Goal: Task Accomplishment & Management: Complete application form

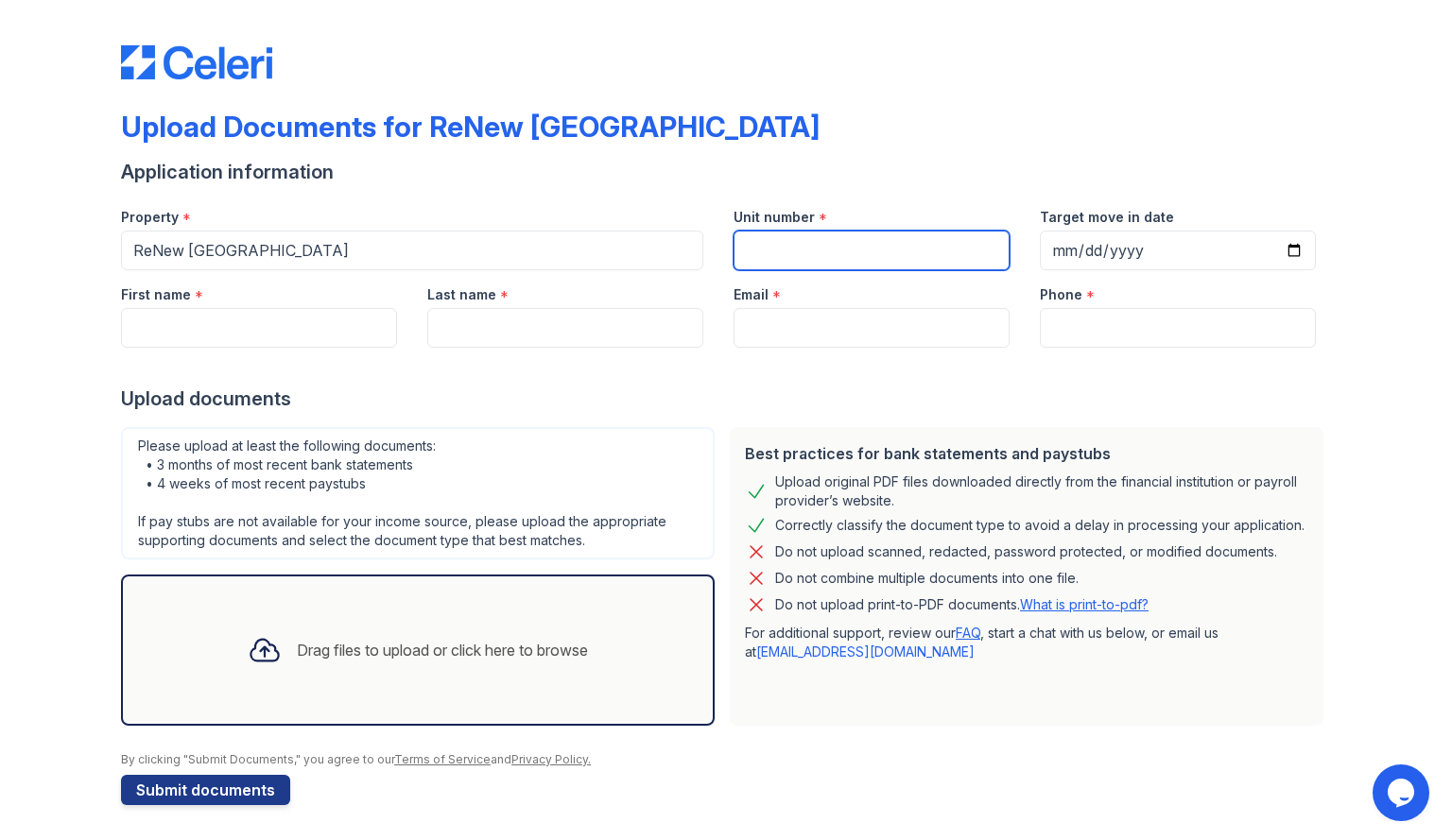
click at [807, 255] on input "Unit number" at bounding box center [871, 251] width 276 height 40
type input "2L"
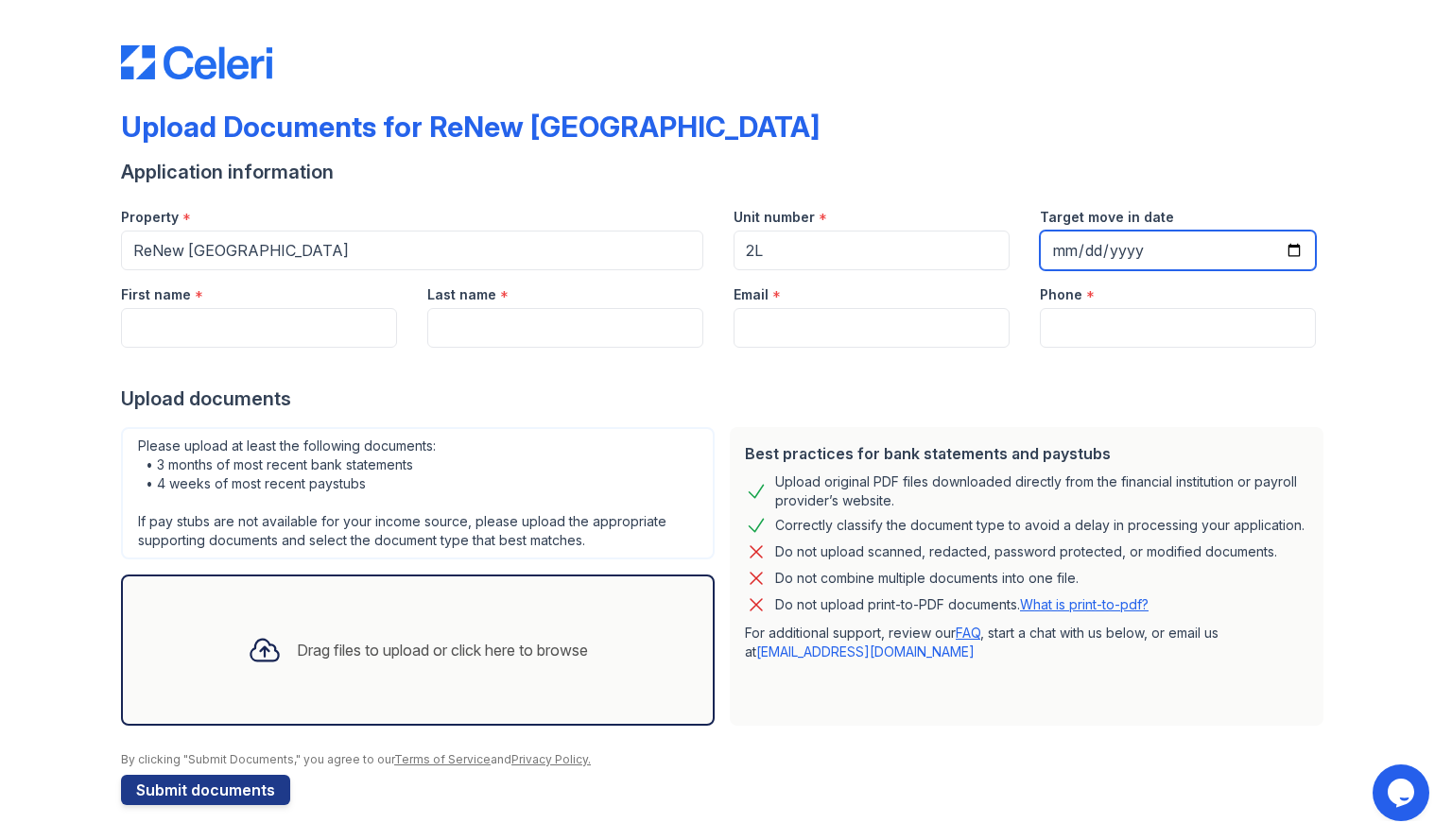
click at [1063, 251] on input "Target move in date" at bounding box center [1178, 251] width 276 height 40
type input "[DATE]"
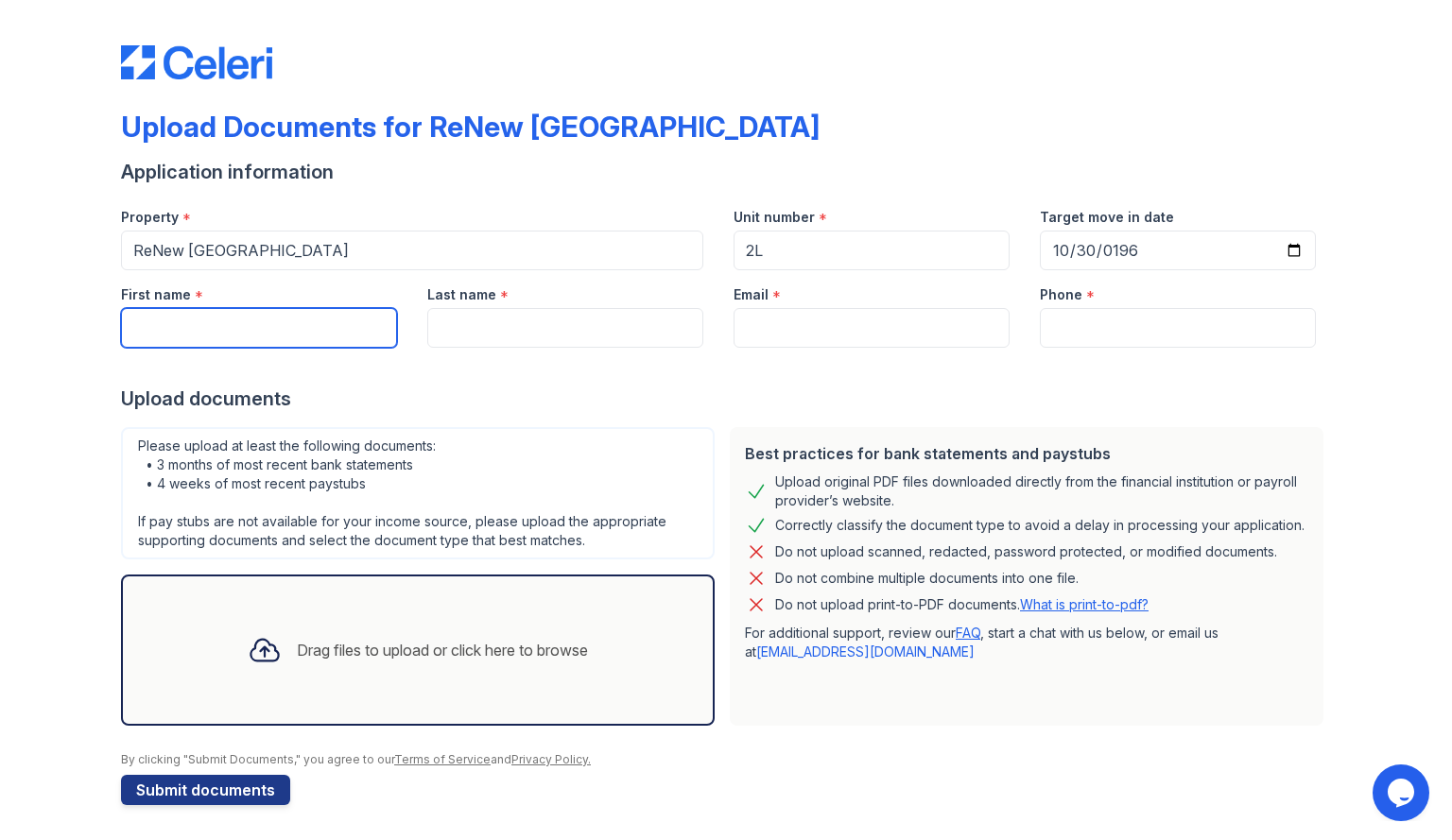
click at [314, 336] on input "First name" at bounding box center [259, 328] width 276 height 40
type input "[PERSON_NAME]"
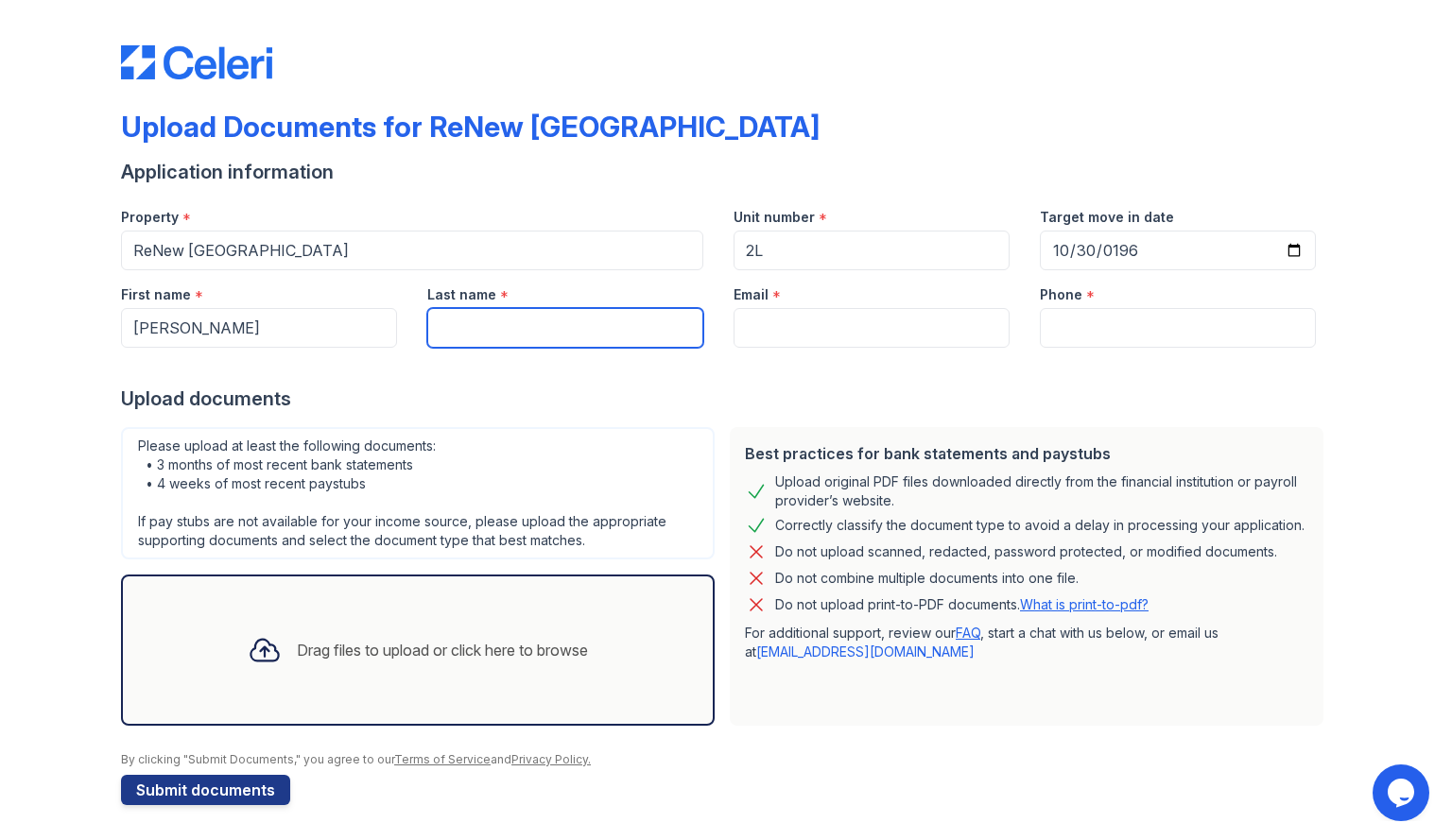
type input "[PERSON_NAME]"
type input "[EMAIL_ADDRESS][DOMAIN_NAME]"
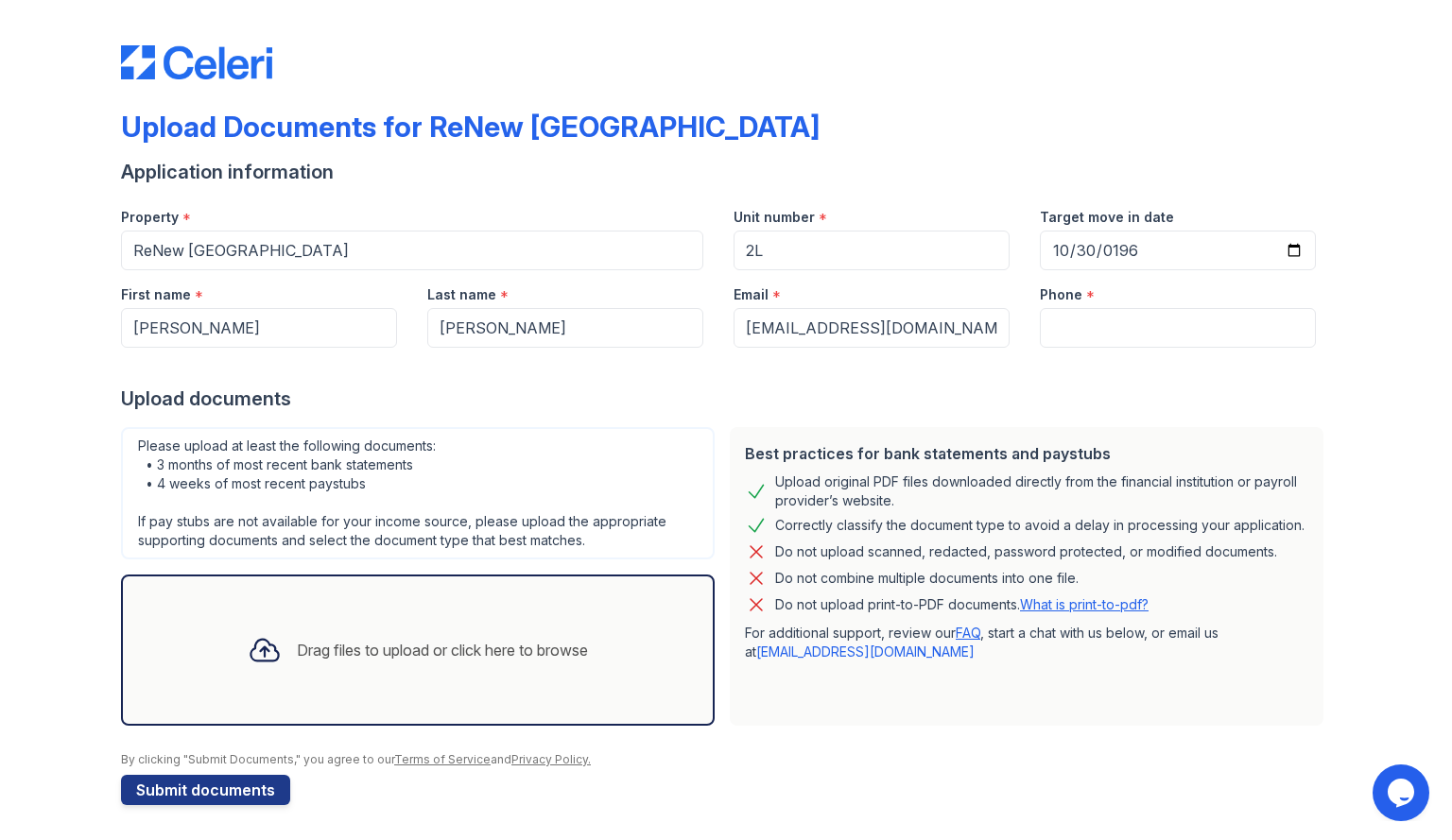
type input "8583567381"
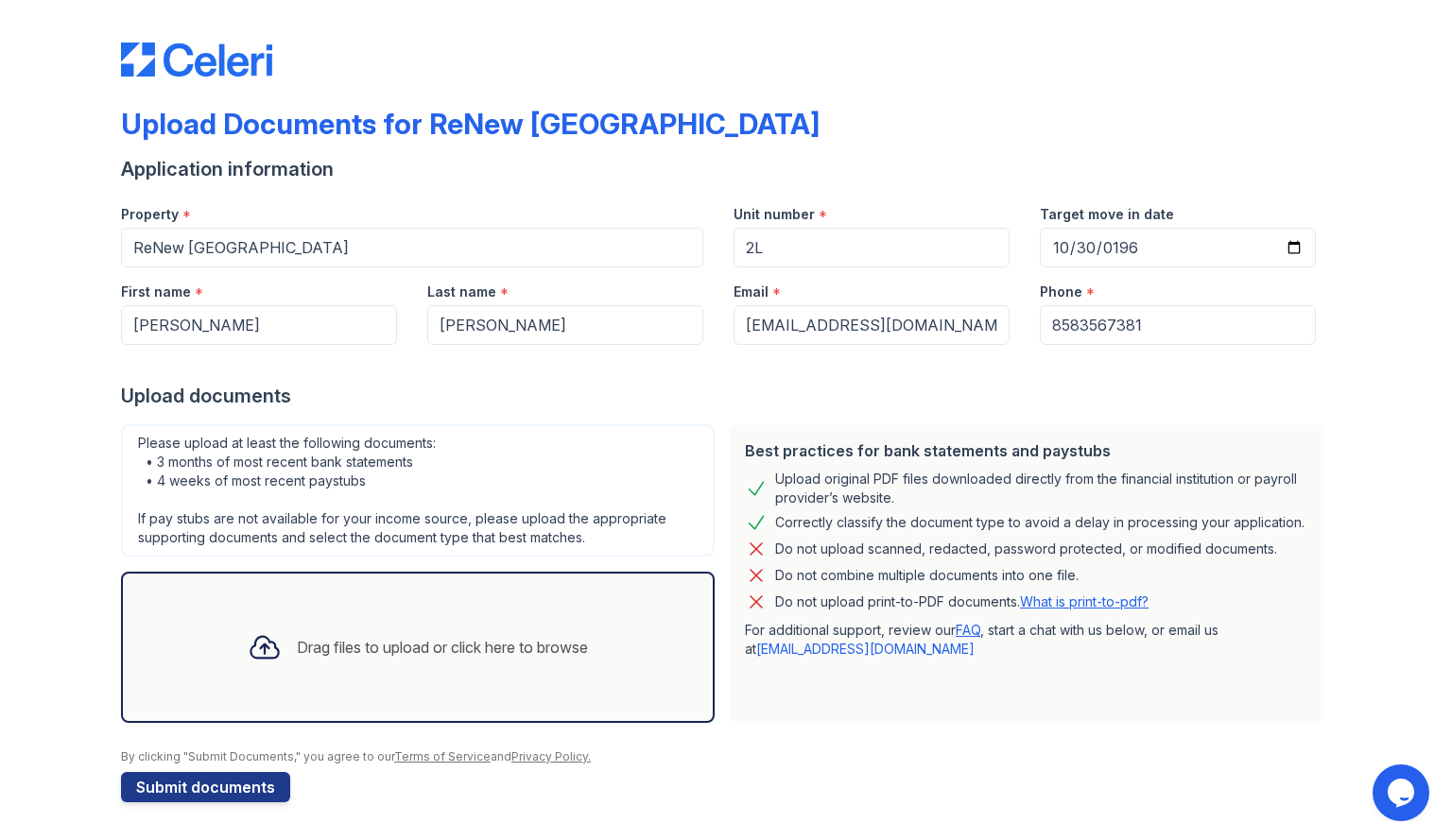
click at [303, 619] on div "Drag files to upload or click here to browse" at bounding box center [418, 647] width 371 height 64
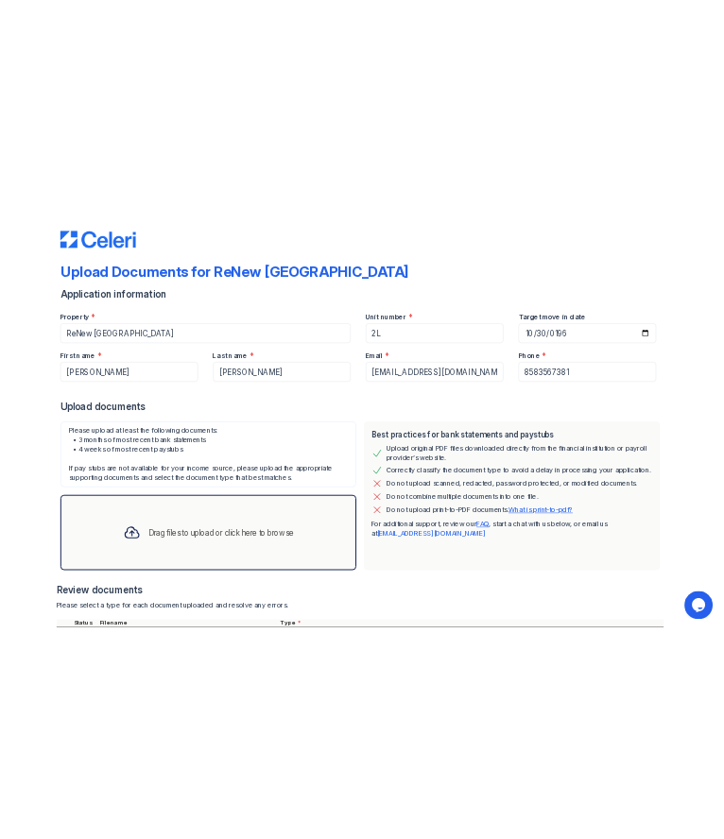
scroll to position [175, 0]
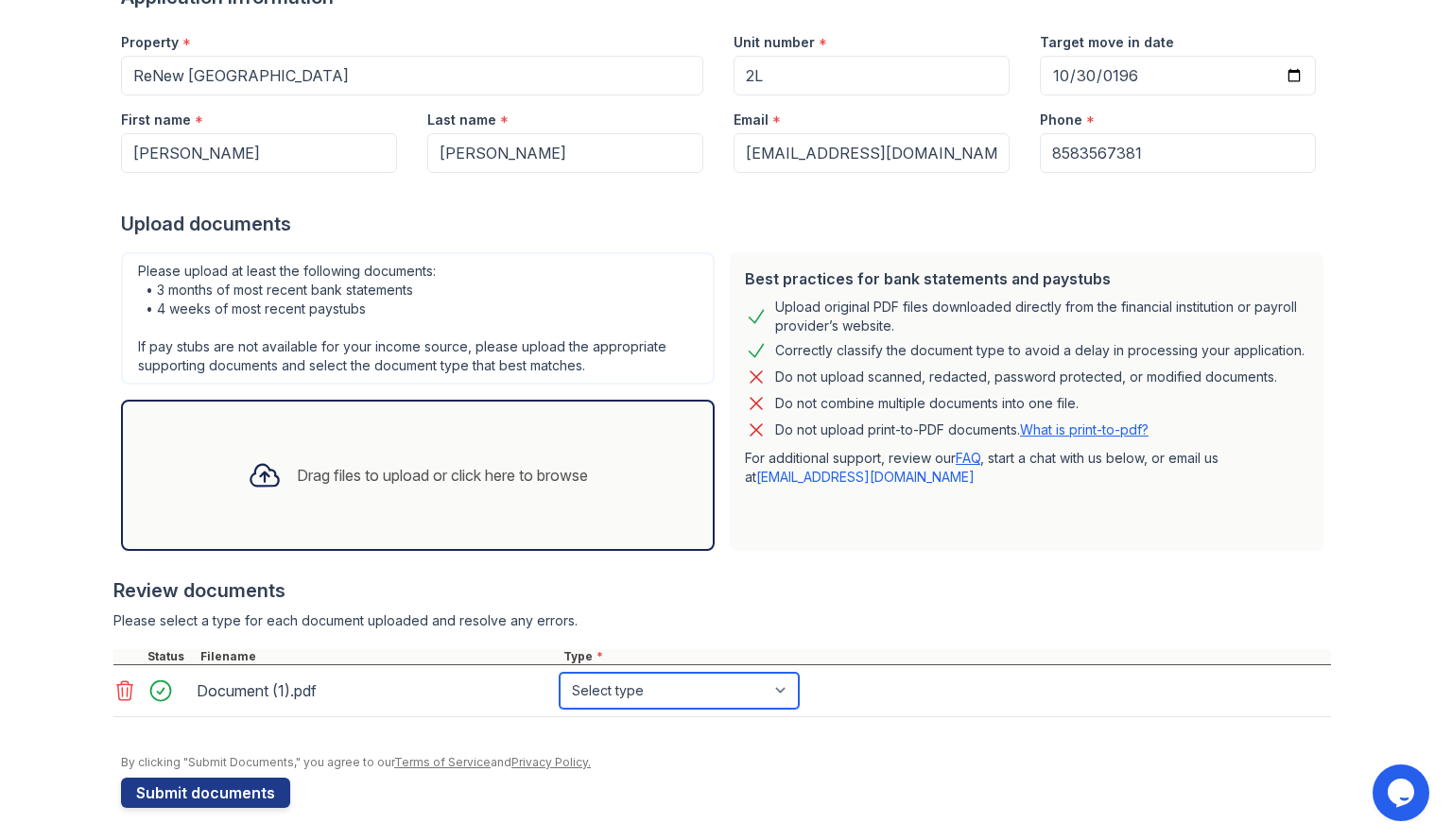
click at [634, 686] on select "Select type Paystub Bank Statement Offer Letter Tax Documents Benefit Award Let…" at bounding box center [679, 691] width 239 height 36
select select "bank_statement"
click at [560, 673] on select "Select type Paystub Bank Statement Offer Letter Tax Documents Benefit Award Let…" at bounding box center [679, 691] width 239 height 36
click at [272, 488] on div at bounding box center [264, 475] width 49 height 49
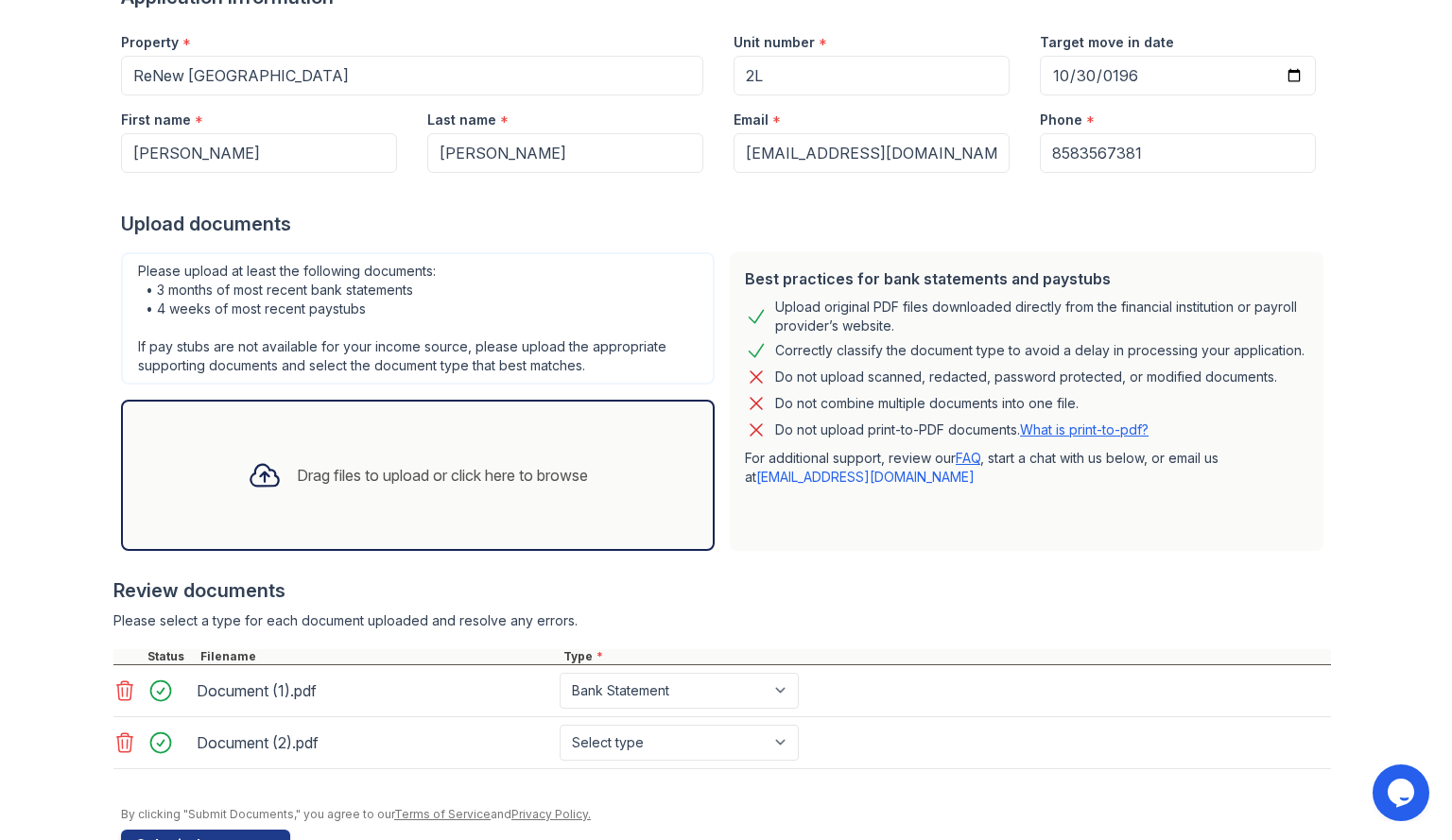
click at [345, 501] on div "Drag files to upload or click here to browse" at bounding box center [418, 475] width 371 height 64
click at [297, 471] on div "Drag files to upload or click here to browse" at bounding box center [442, 475] width 291 height 23
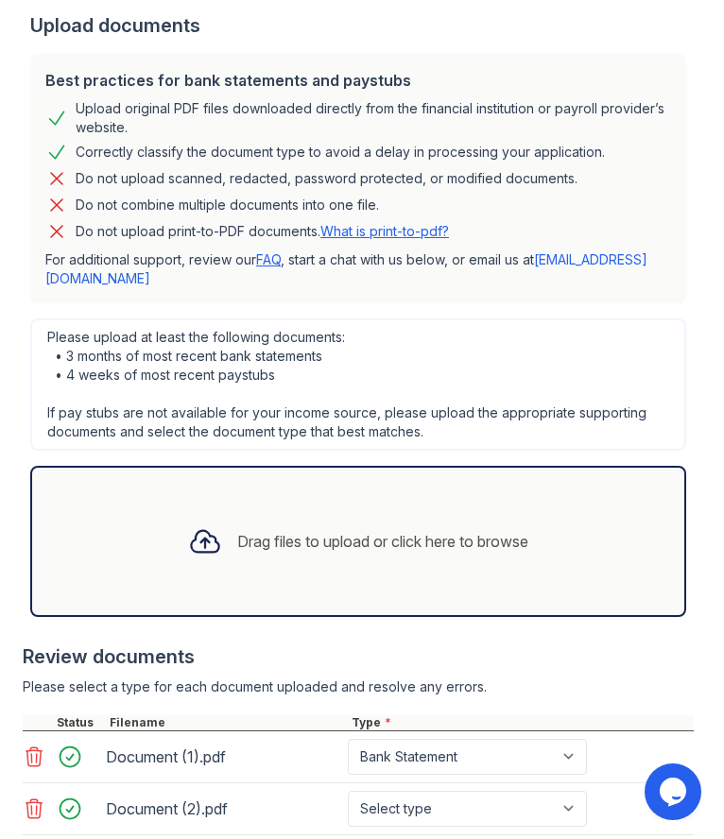
scroll to position [938, 0]
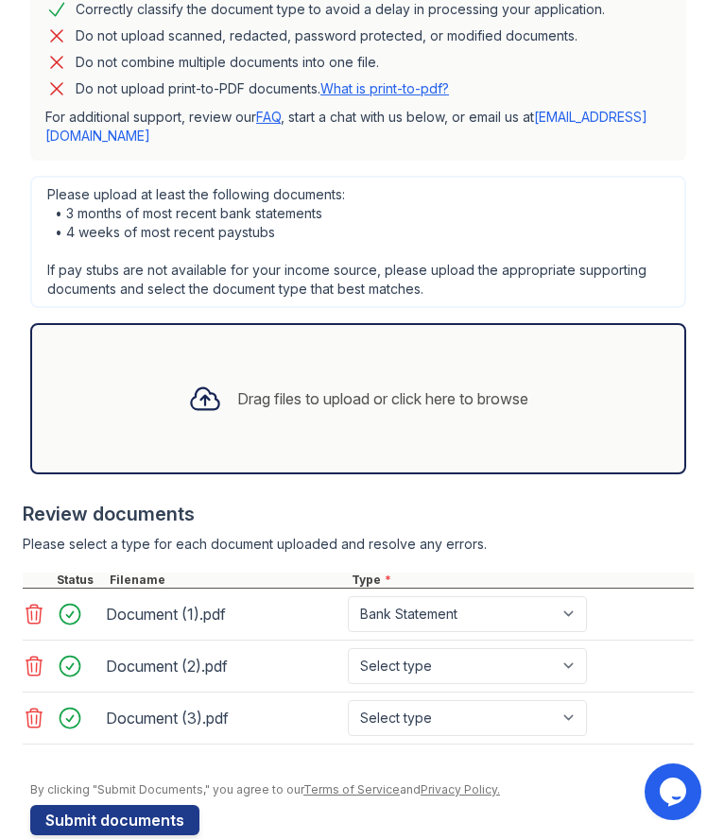
click at [371, 388] on div "Drag files to upload or click here to browse" at bounding box center [382, 399] width 291 height 23
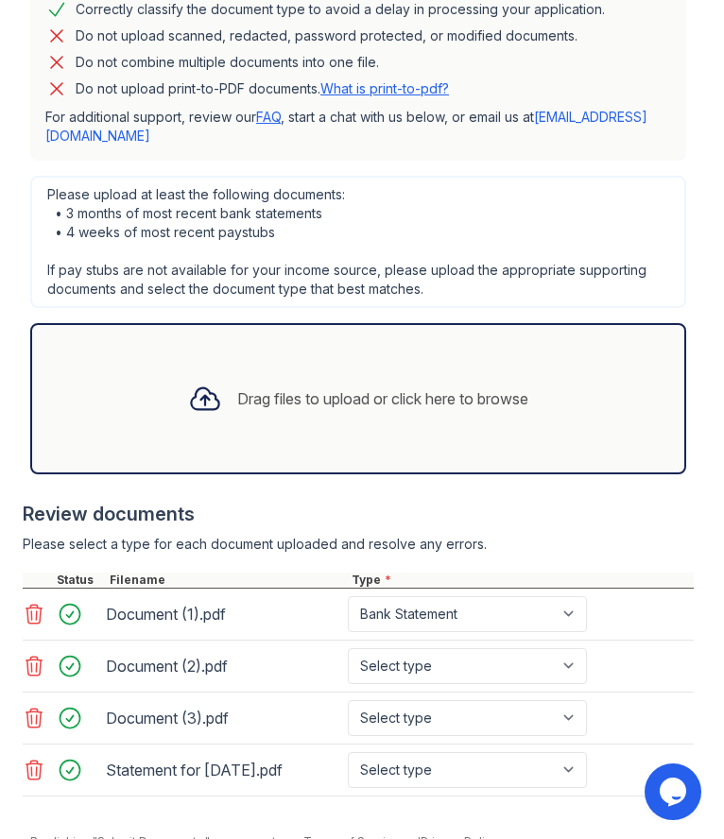
click at [451, 387] on div "Drag files to upload or click here to browse" at bounding box center [358, 399] width 371 height 64
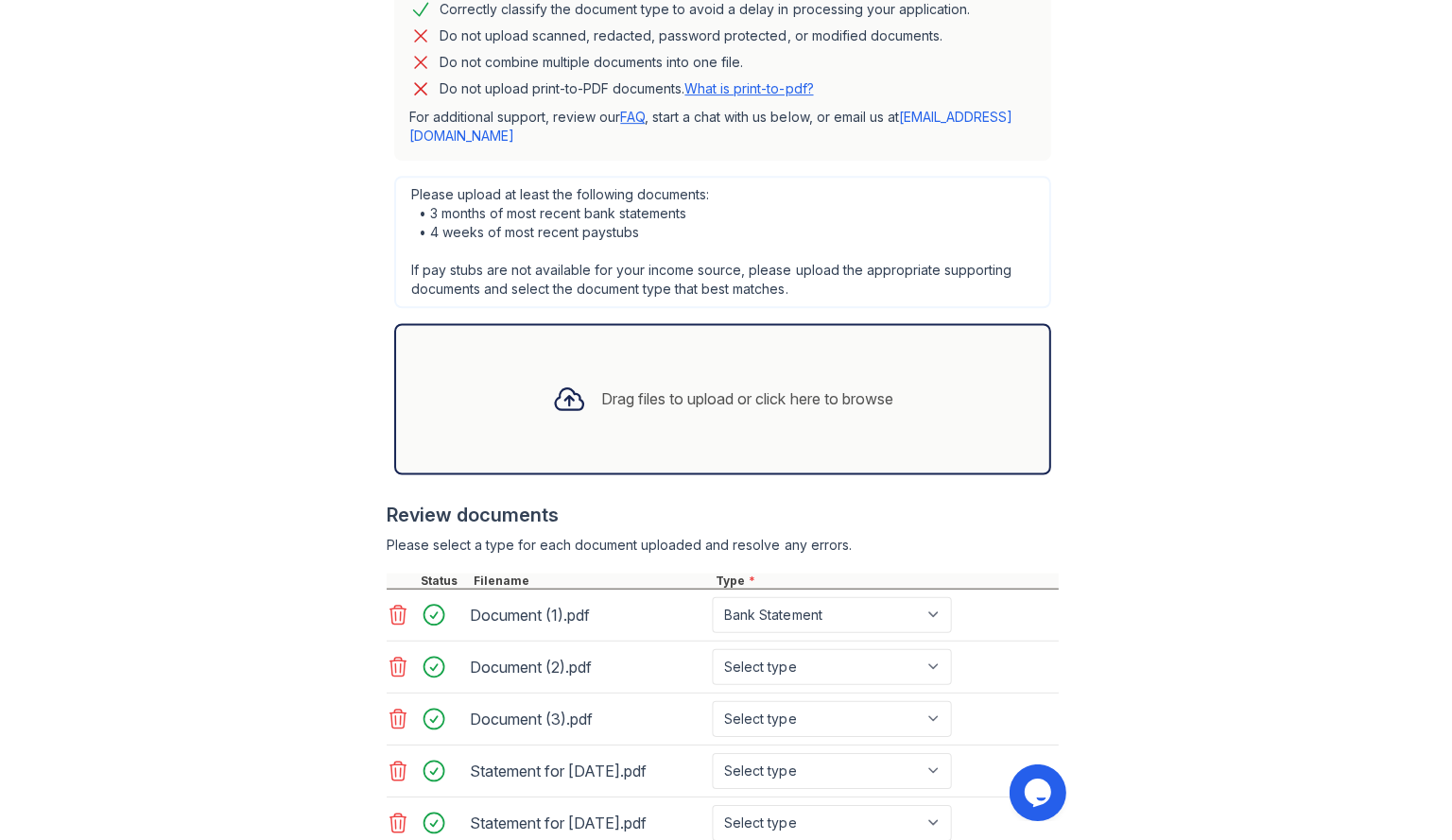
scroll to position [1042, 0]
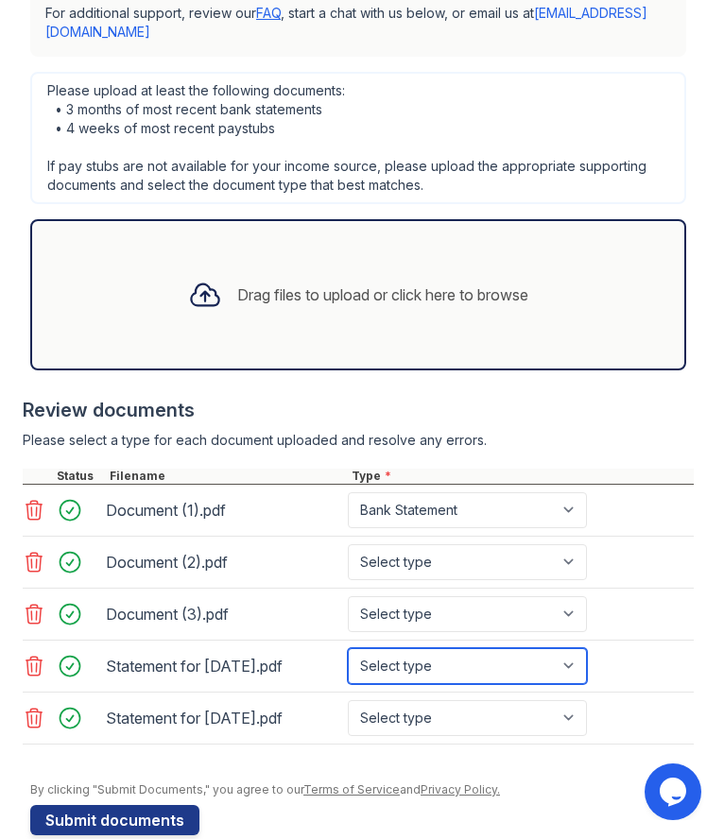
click at [452, 648] on select "Select type Paystub Bank Statement Offer Letter Tax Documents Benefit Award Let…" at bounding box center [467, 666] width 239 height 36
select select "paystub"
click at [348, 648] on select "Select type Paystub Bank Statement Offer Letter Tax Documents Benefit Award Let…" at bounding box center [467, 666] width 239 height 36
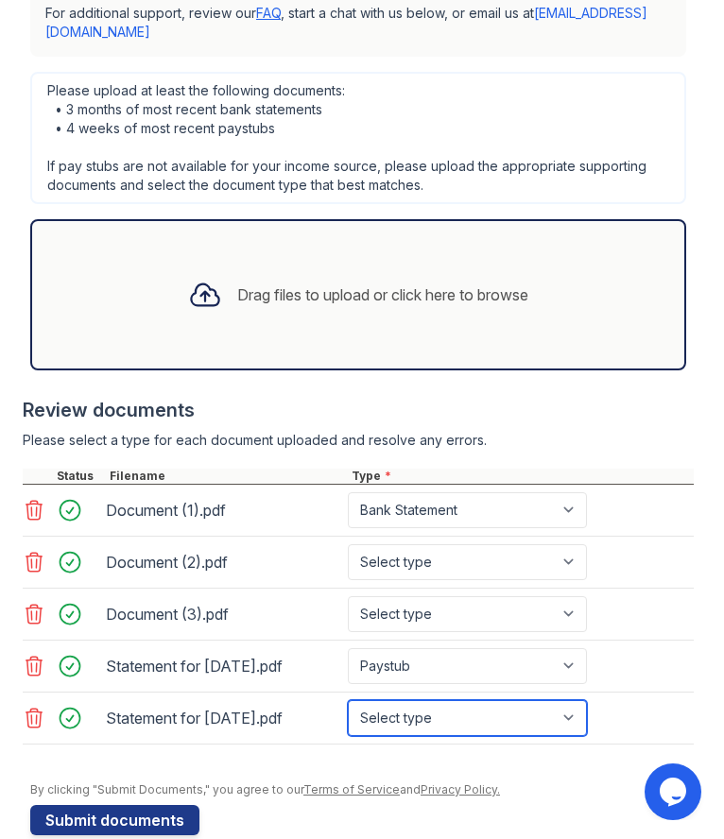
click at [402, 700] on select "Select type Paystub Bank Statement Offer Letter Tax Documents Benefit Award Let…" at bounding box center [467, 718] width 239 height 36
select select "paystub"
click at [348, 700] on select "Select type Paystub Bank Statement Offer Letter Tax Documents Benefit Award Let…" at bounding box center [467, 718] width 239 height 36
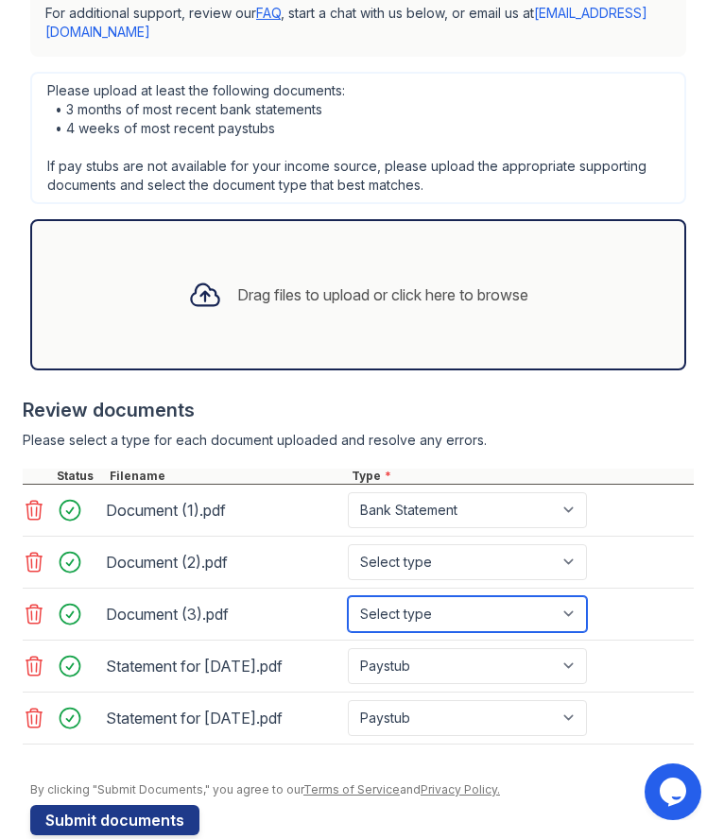
click at [438, 596] on select "Select type Paystub Bank Statement Offer Letter Tax Documents Benefit Award Let…" at bounding box center [467, 614] width 239 height 36
select select "bank_statement"
click at [348, 596] on select "Select type Paystub Bank Statement Offer Letter Tax Documents Benefit Award Let…" at bounding box center [467, 614] width 239 height 36
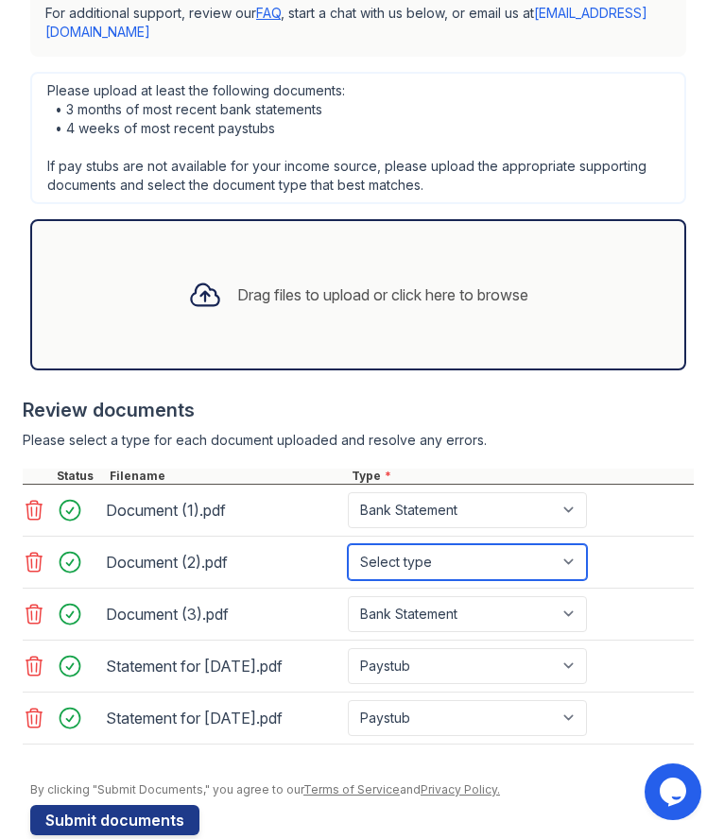
click at [448, 544] on select "Select type Paystub Bank Statement Offer Letter Tax Documents Benefit Award Let…" at bounding box center [467, 562] width 239 height 36
select select "bank_statement"
click at [348, 544] on select "Select type Paystub Bank Statement Offer Letter Tax Documents Benefit Award Let…" at bounding box center [467, 562] width 239 height 36
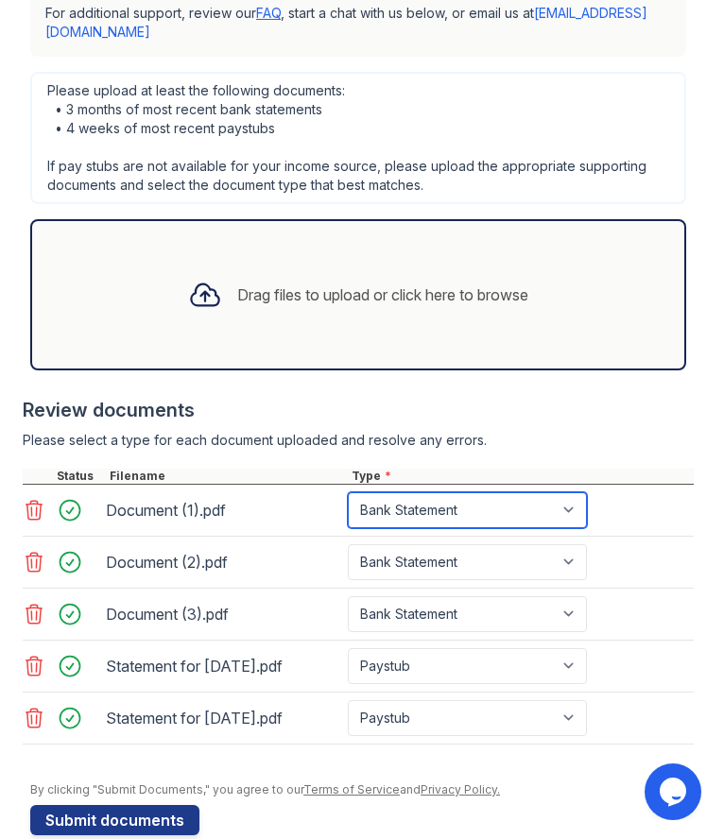
click at [457, 492] on select "Select type Paystub Bank Statement Offer Letter Tax Documents Benefit Award Let…" at bounding box center [467, 510] width 239 height 36
click at [348, 492] on select "Select type Paystub Bank Statement Offer Letter Tax Documents Benefit Award Let…" at bounding box center [467, 510] width 239 height 36
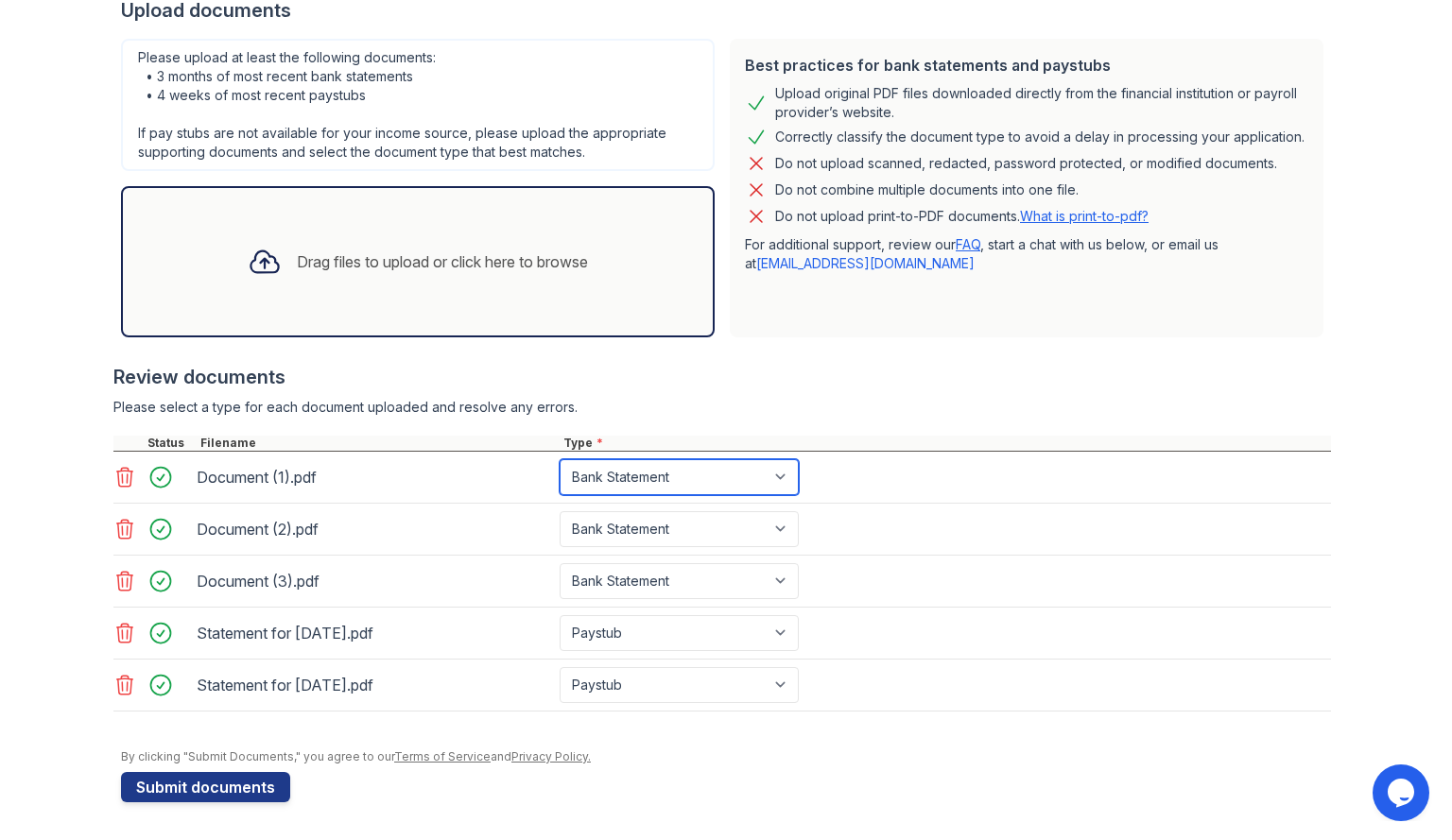
scroll to position [388, 0]
click at [965, 387] on div "Review documents" at bounding box center [721, 377] width 1217 height 26
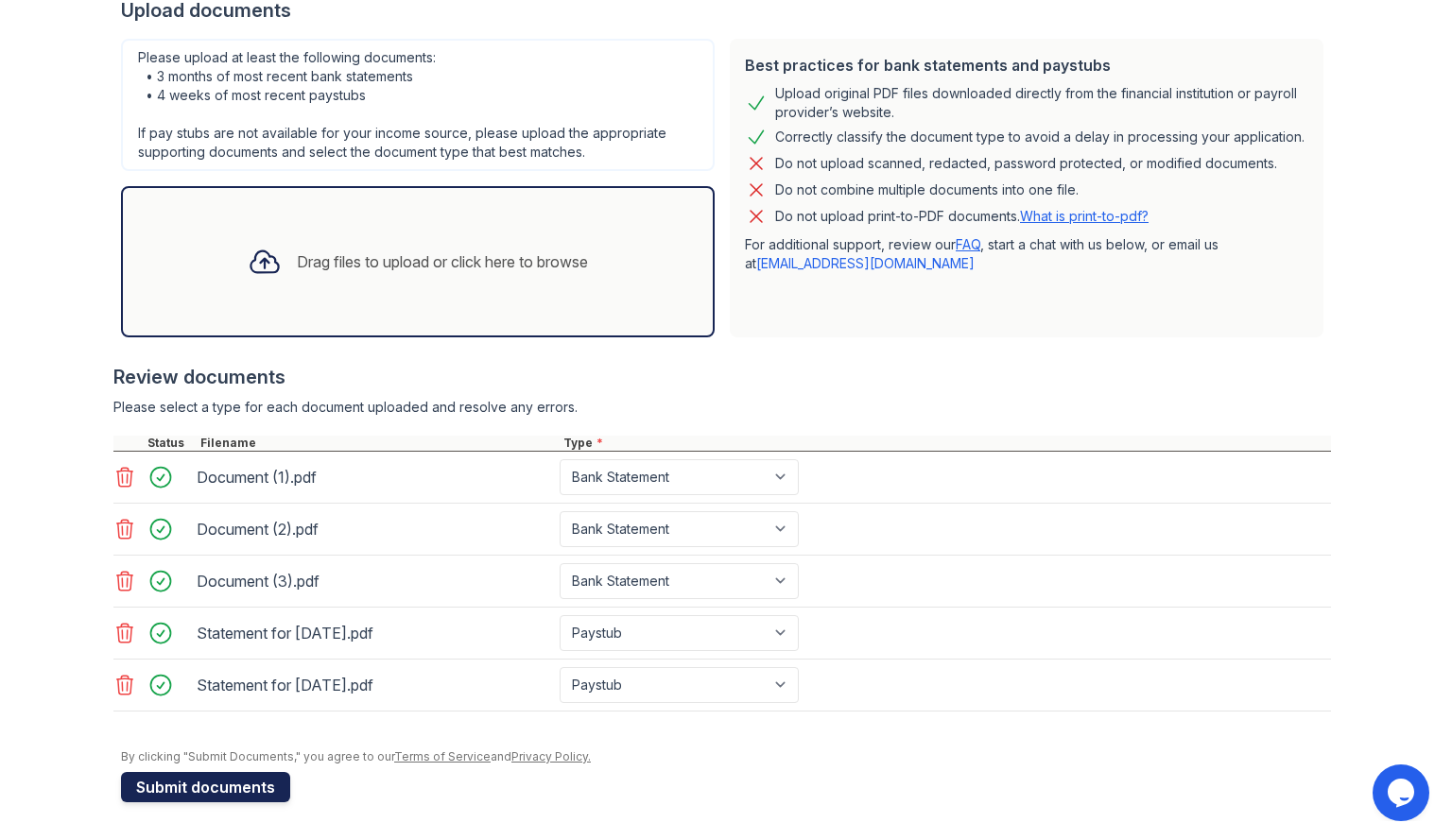
click at [235, 782] on button "Submit documents" at bounding box center [205, 787] width 169 height 30
click at [215, 786] on button "Submit documents" at bounding box center [205, 787] width 169 height 30
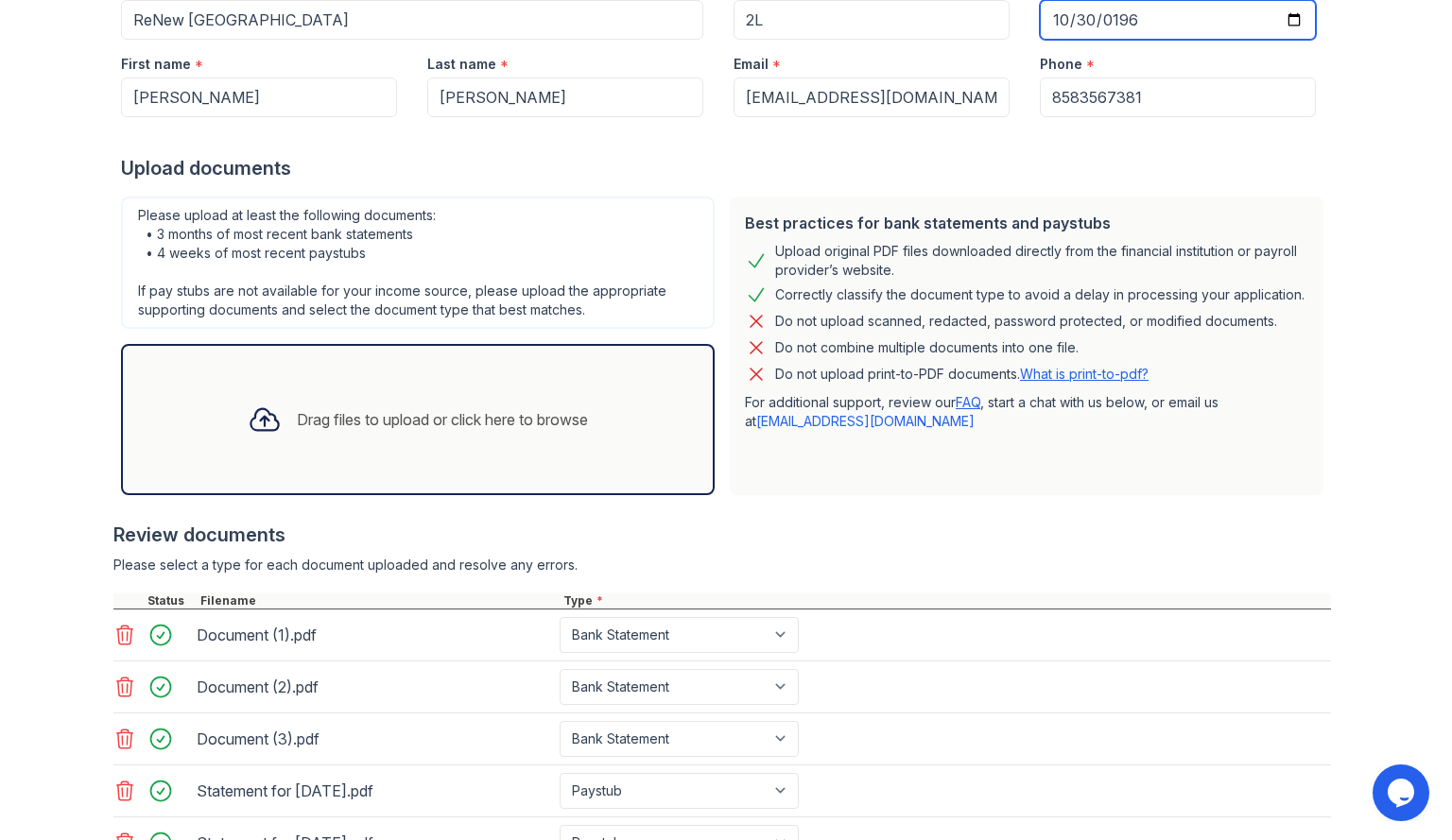
click at [1113, 1] on input "[DATE]" at bounding box center [1178, 20] width 276 height 40
click at [1093, 10] on input "[DATE]" at bounding box center [1178, 20] width 276 height 40
click at [1080, 22] on input "[DATE]" at bounding box center [1178, 20] width 276 height 40
type input "[DATE]"
click at [1107, 149] on div at bounding box center [726, 136] width 1210 height 38
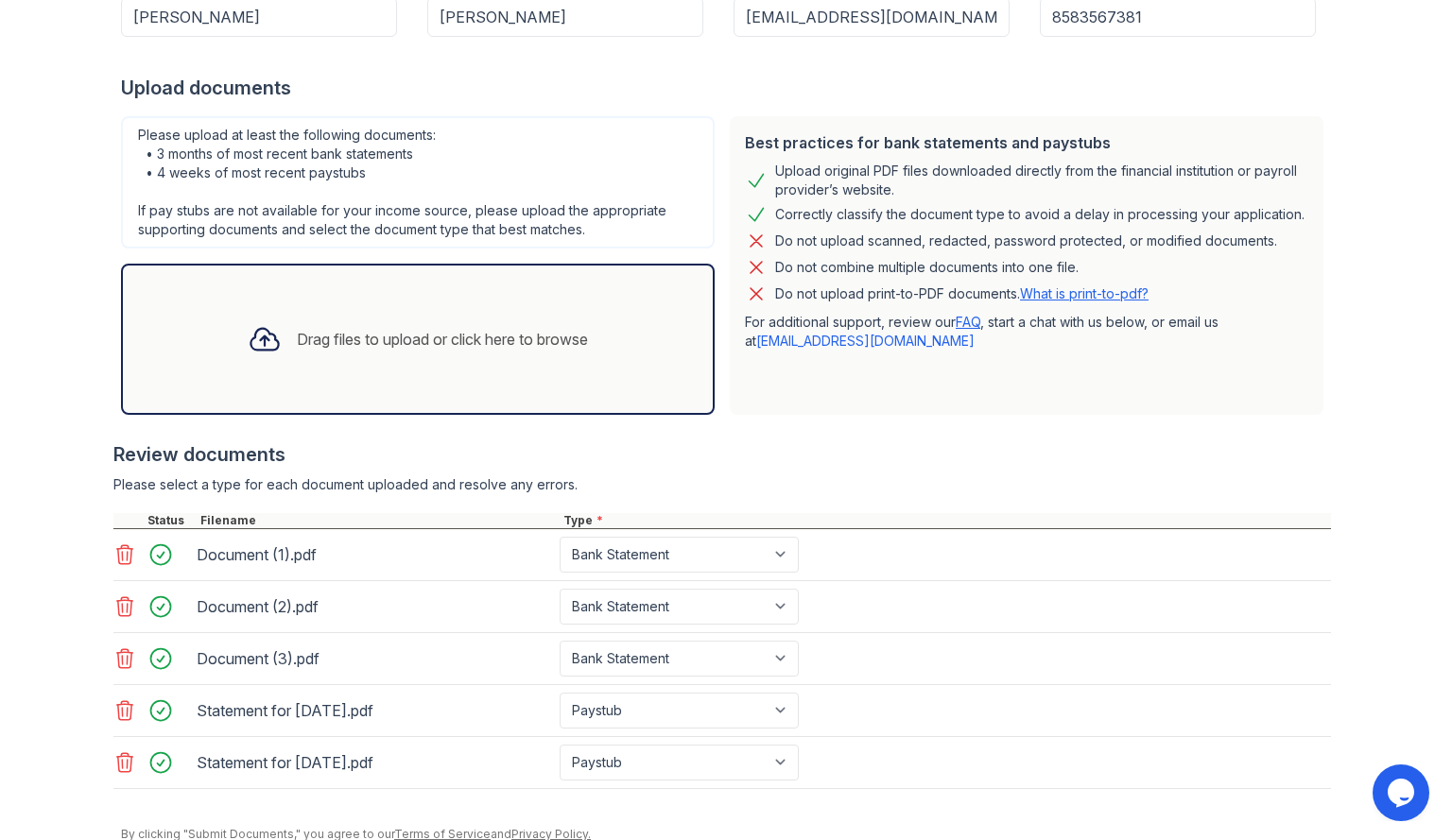
scroll to position [388, 0]
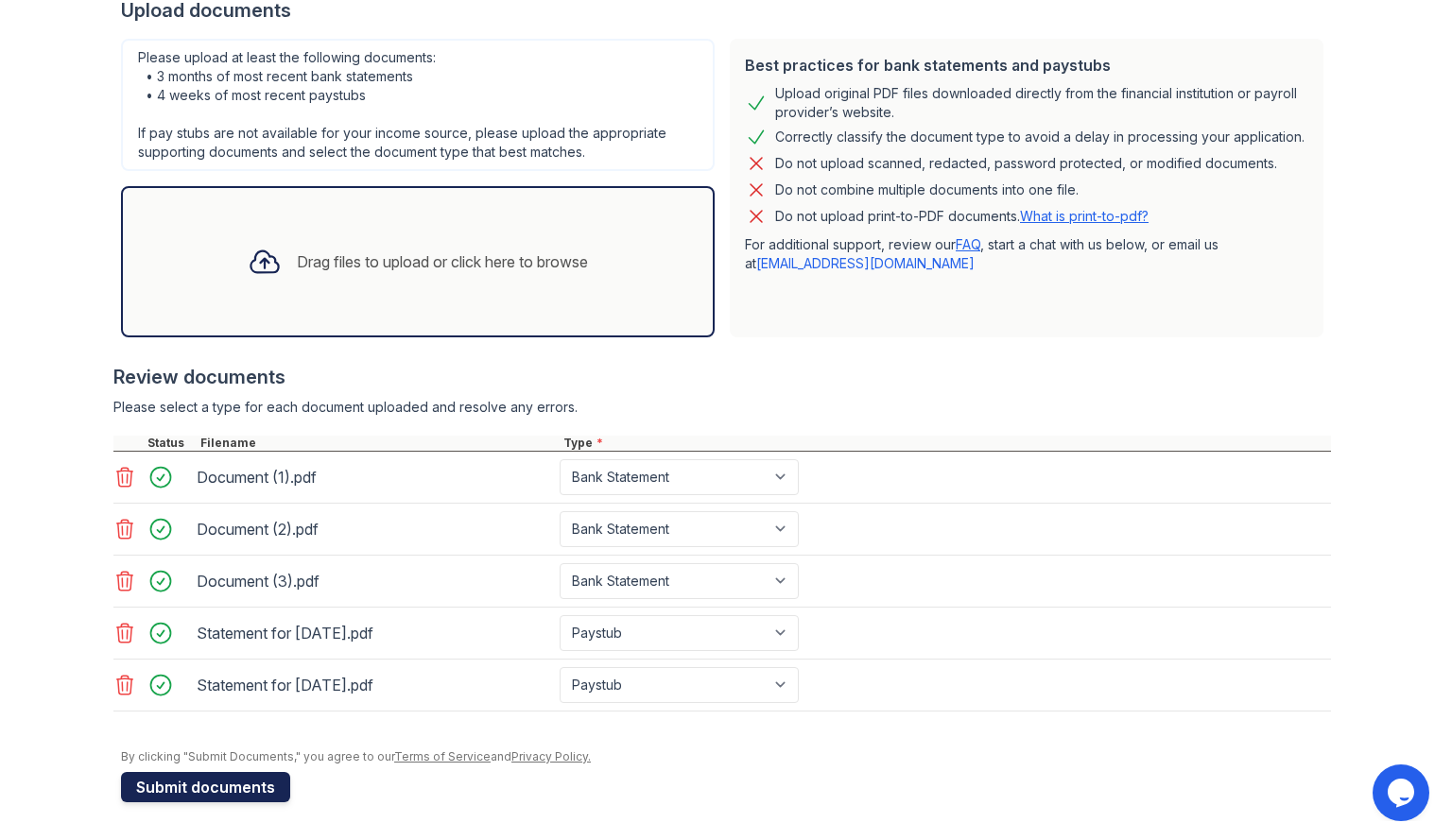
click at [157, 778] on button "Submit documents" at bounding box center [205, 787] width 169 height 30
